Goal: Task Accomplishment & Management: Manage account settings

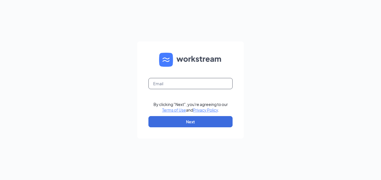
click at [165, 81] on input "text" at bounding box center [191, 83] width 84 height 11
type input "[EMAIL_ADDRESS][DOMAIN_NAME]"
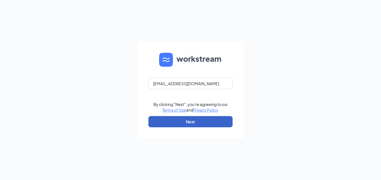
click at [173, 122] on button "Next" at bounding box center [191, 121] width 84 height 11
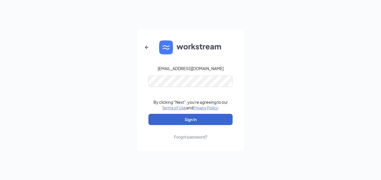
click at [173, 122] on button "Sign In" at bounding box center [191, 119] width 84 height 11
click at [195, 121] on button "Sign In" at bounding box center [191, 119] width 84 height 11
click at [147, 49] on icon "ArrowLeftNew" at bounding box center [147, 47] width 7 height 7
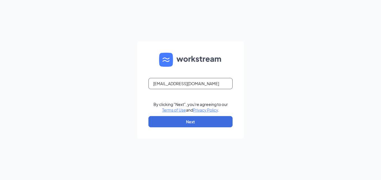
click at [211, 82] on input "kbatton@bellamilanos.com" at bounding box center [191, 83] width 84 height 11
click at [214, 85] on input "kbatton@bellamilanos.com" at bounding box center [191, 83] width 84 height 11
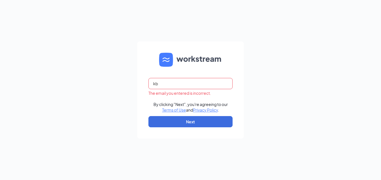
type input "k"
click at [213, 82] on input "text" at bounding box center [191, 83] width 84 height 11
click at [166, 83] on input "text" at bounding box center [191, 83] width 84 height 11
click at [291, 77] on div "Email field is required By clicking "Next", you're agreeing to our Terms of Use…" at bounding box center [190, 90] width 381 height 180
click at [168, 85] on input "text" at bounding box center [191, 83] width 84 height 11
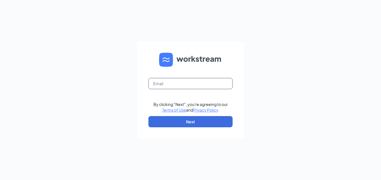
click at [226, 84] on input "text" at bounding box center [191, 83] width 84 height 11
type input "k"
